Goal: Transaction & Acquisition: Purchase product/service

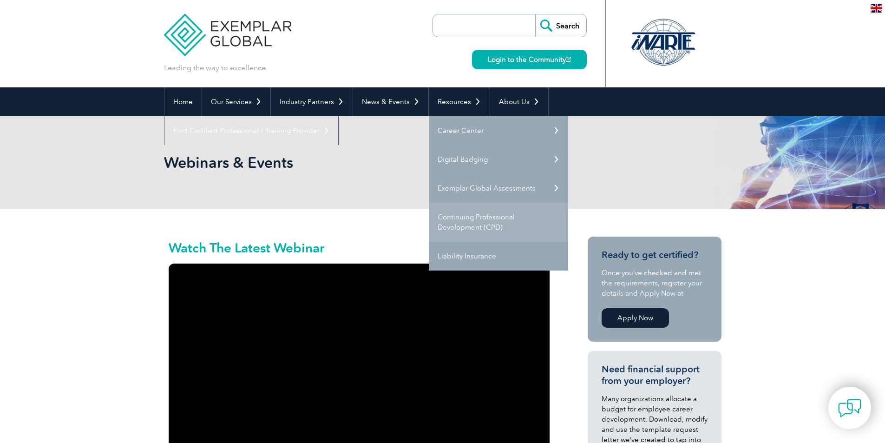
click at [468, 214] on link "Continuing Professional Development (CPD)" at bounding box center [498, 222] width 139 height 39
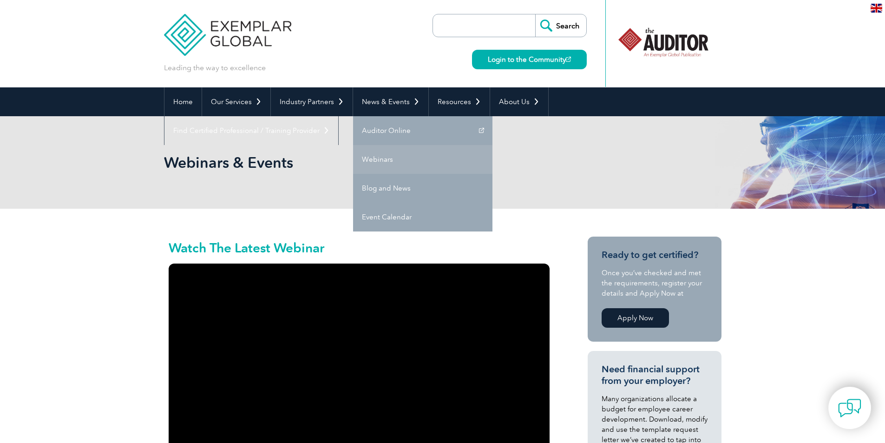
click at [370, 163] on link "Webinars" at bounding box center [422, 159] width 139 height 29
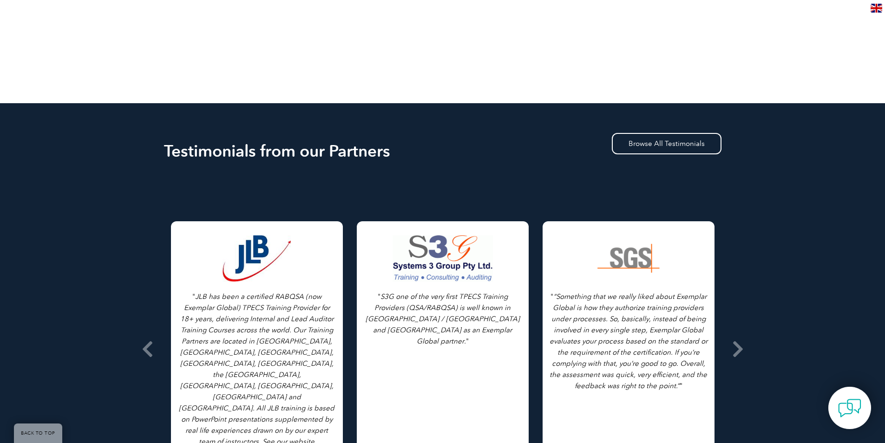
scroll to position [790, 0]
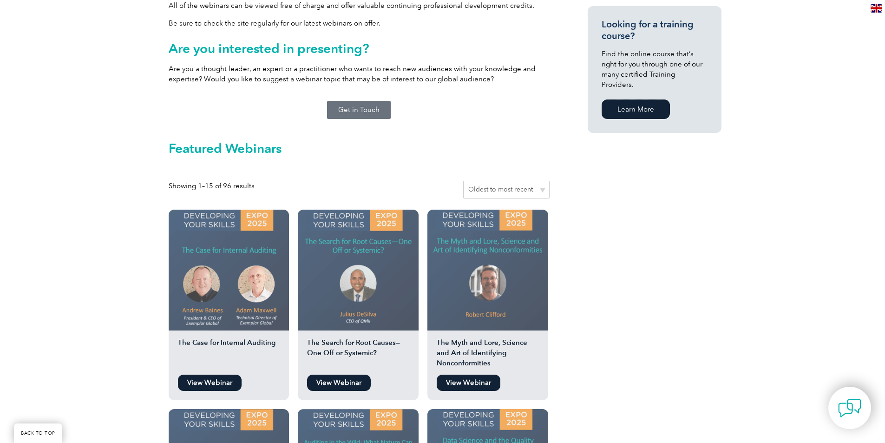
scroll to position [650, 0]
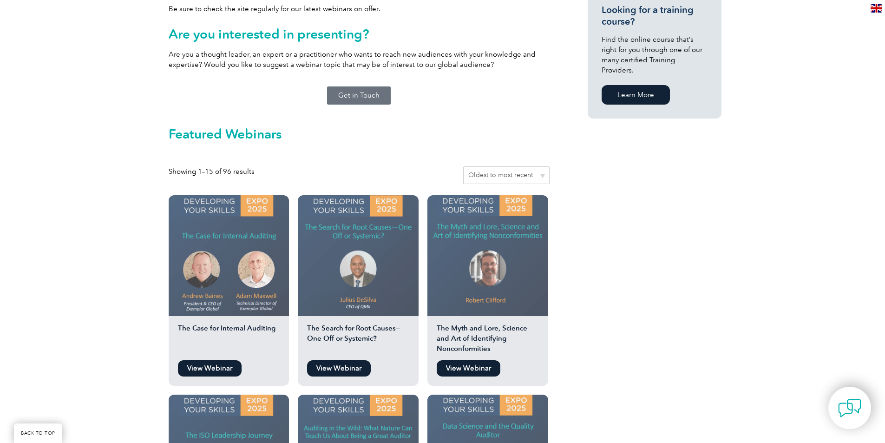
click at [543, 167] on select "Sort by popularity Sort by average rating Sort by latest Sort by price: low to …" at bounding box center [506, 175] width 86 height 18
select select "price"
click at [464, 166] on select "Sort by popularity Sort by average rating Sort by latest Sort by price: low to …" at bounding box center [506, 175] width 86 height 18
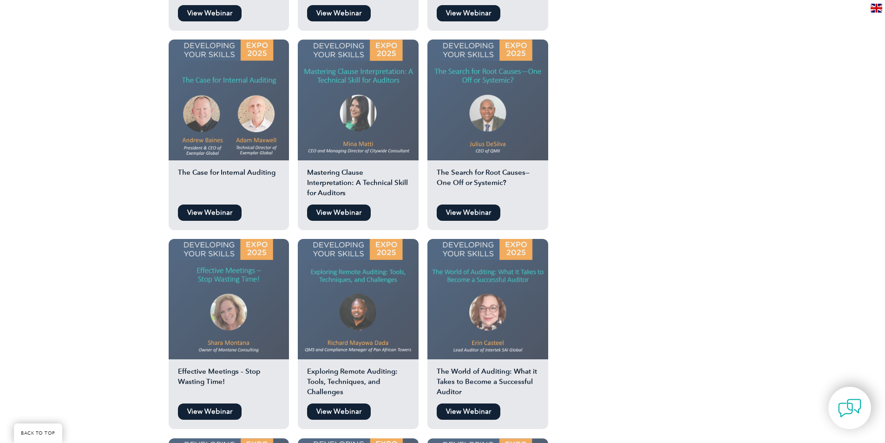
scroll to position [1022, 0]
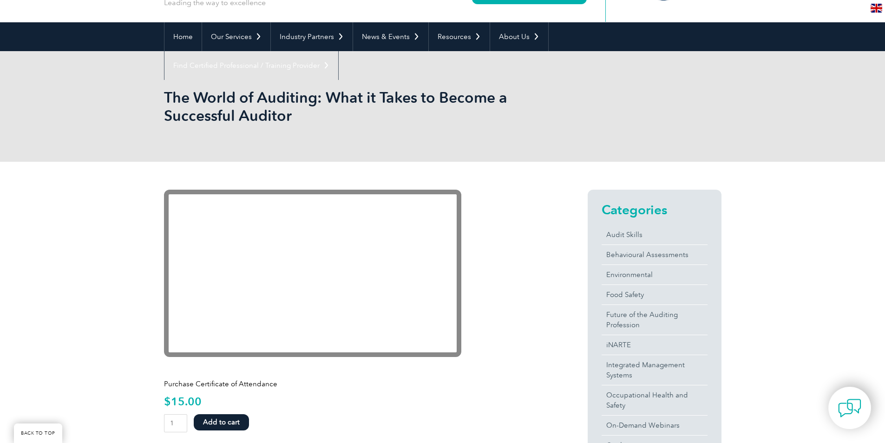
scroll to position [93, 0]
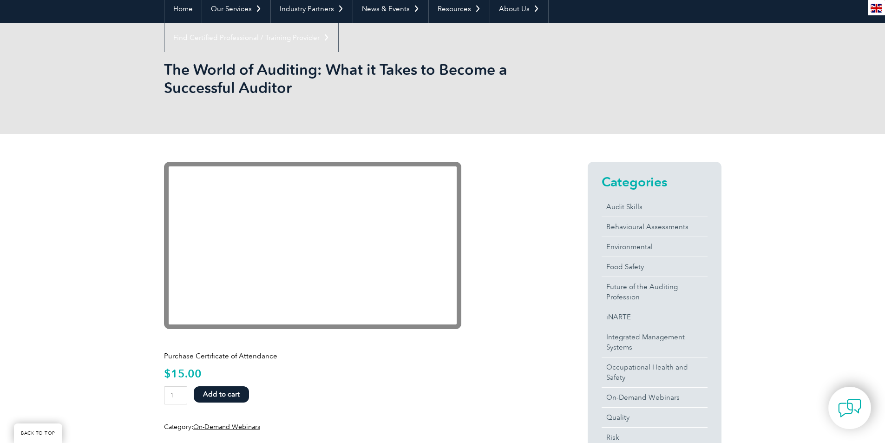
click at [497, 370] on p "$ 15.00" at bounding box center [359, 373] width 390 height 10
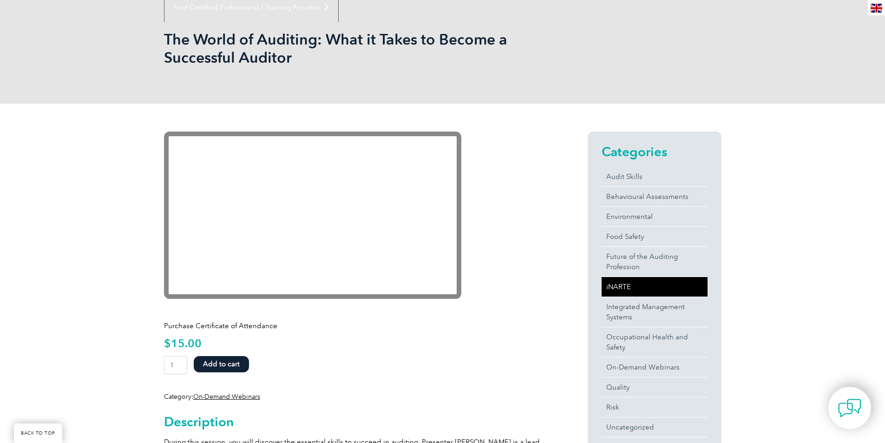
scroll to position [139, 0]
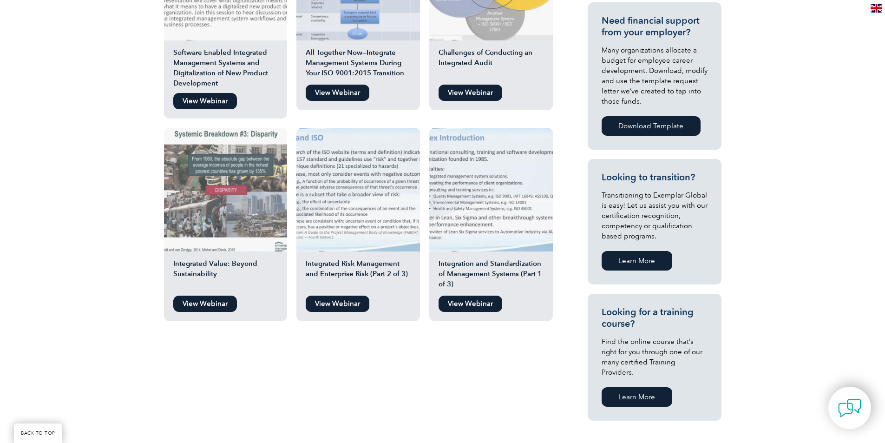
scroll to position [325, 0]
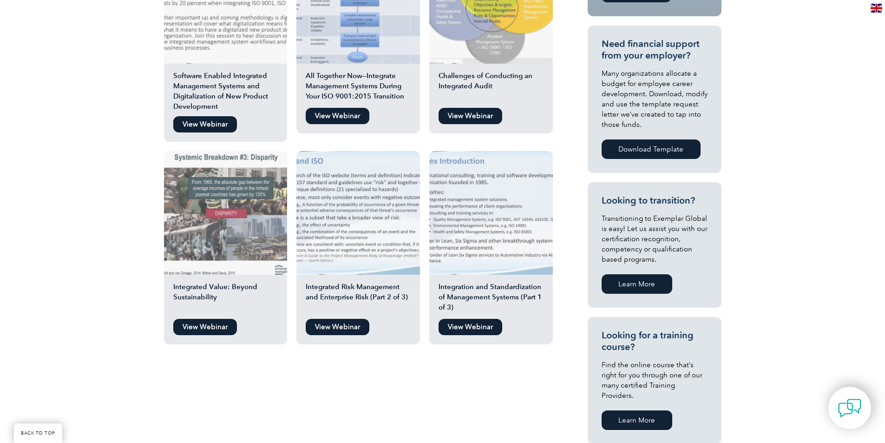
click at [469, 325] on link "View Webinar" at bounding box center [470, 327] width 64 height 16
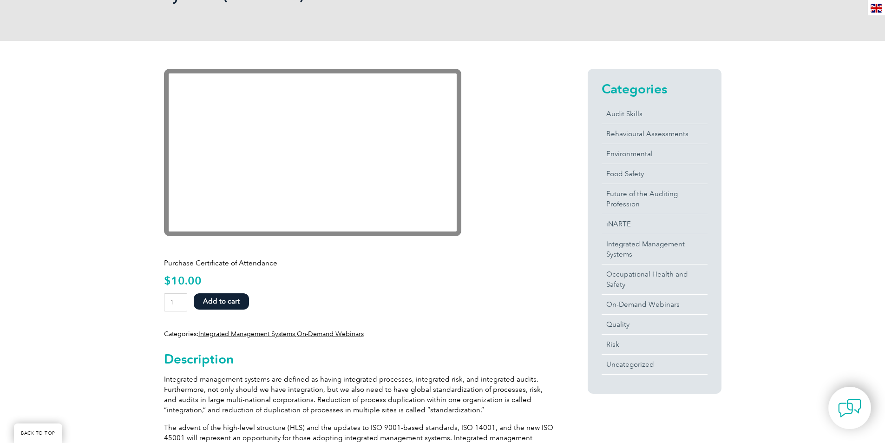
scroll to position [232, 0]
